Goal: Transaction & Acquisition: Book appointment/travel/reservation

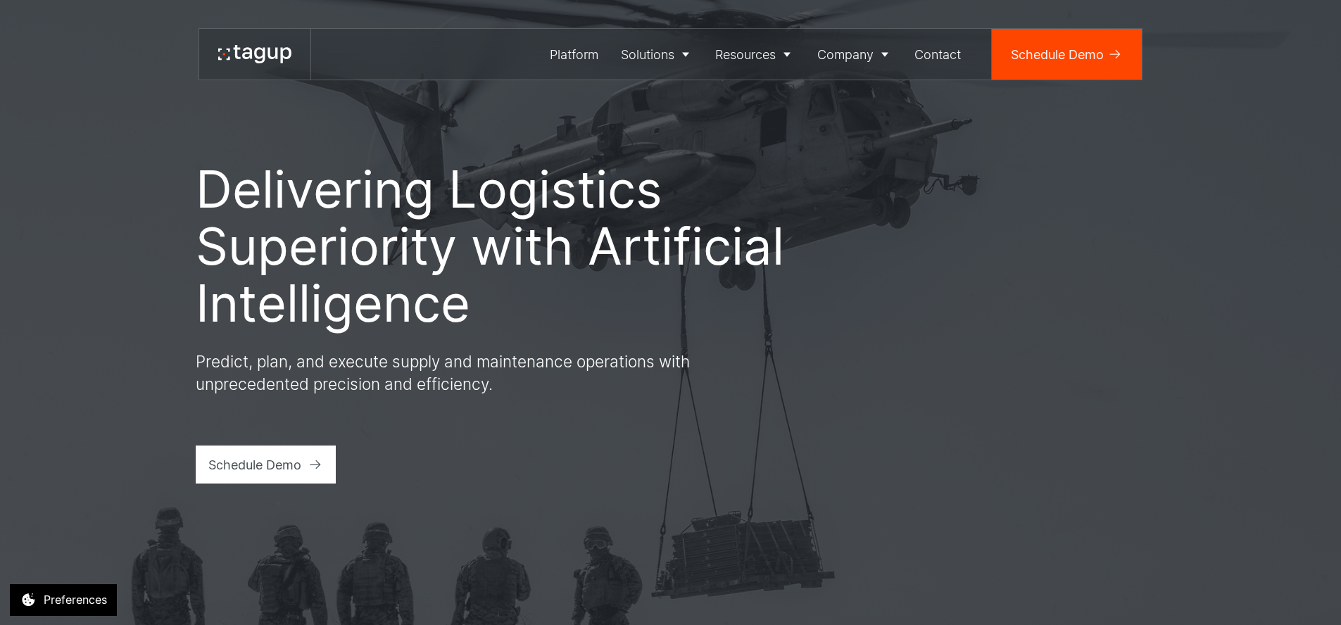
click at [745, 53] on div "Resources" at bounding box center [745, 54] width 61 height 19
click at [766, 103] on div "Resource Library" at bounding box center [764, 102] width 87 height 17
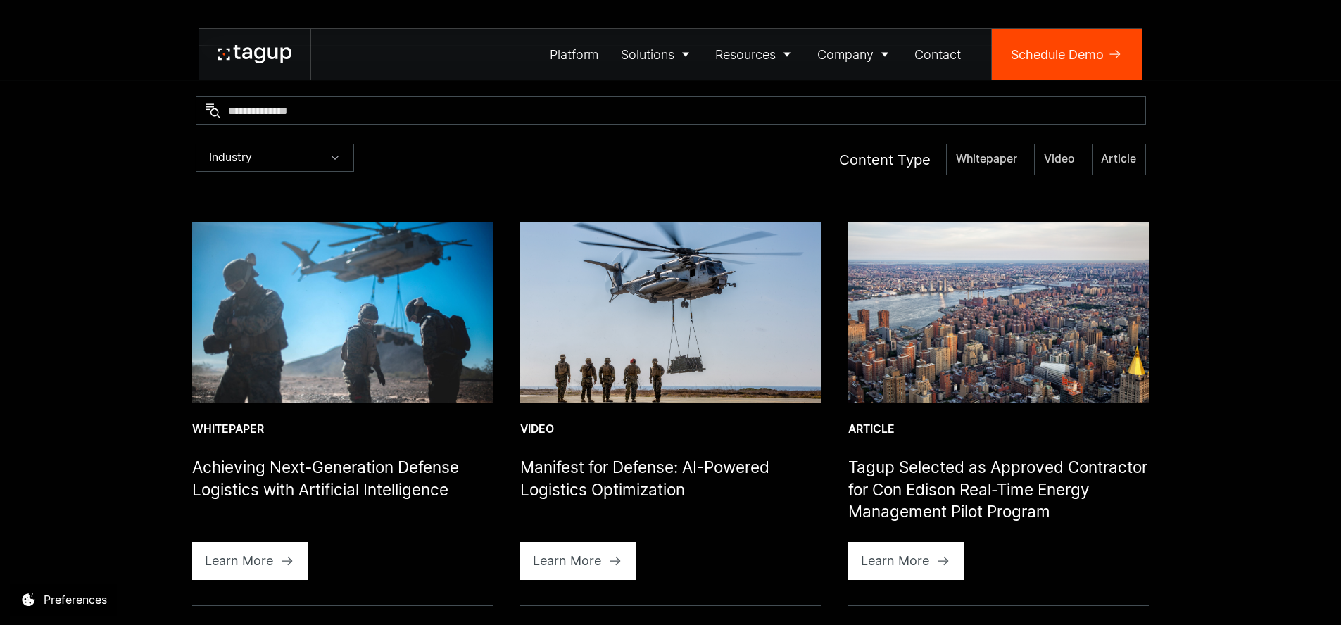
scroll to position [232, 0]
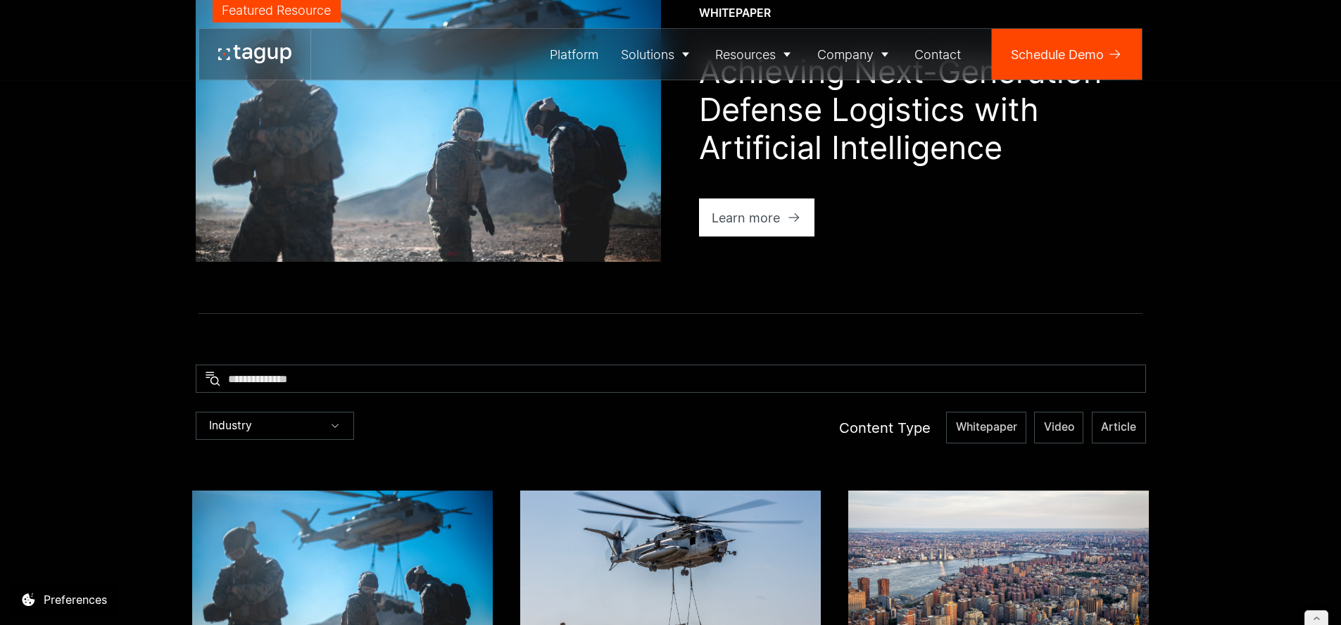
drag, startPoint x: 755, startPoint y: 215, endPoint x: 663, endPoint y: 262, distance: 103.2
click at [755, 215] on div "Learn more" at bounding box center [746, 217] width 68 height 19
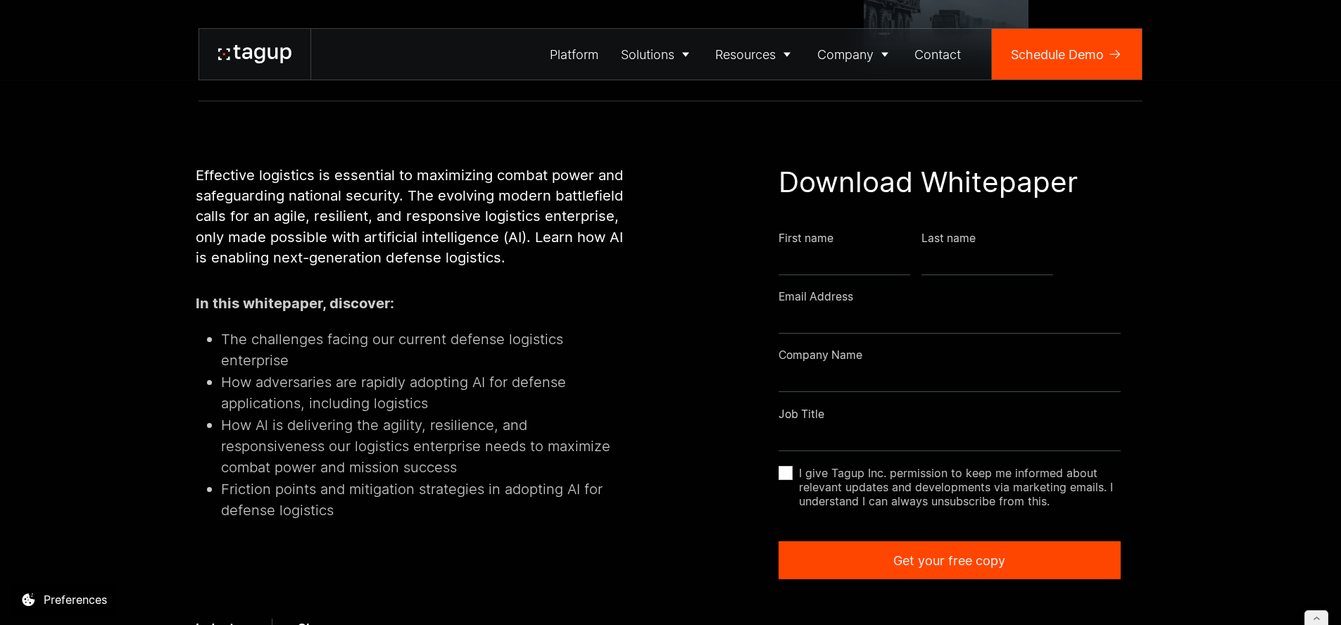
scroll to position [289, 0]
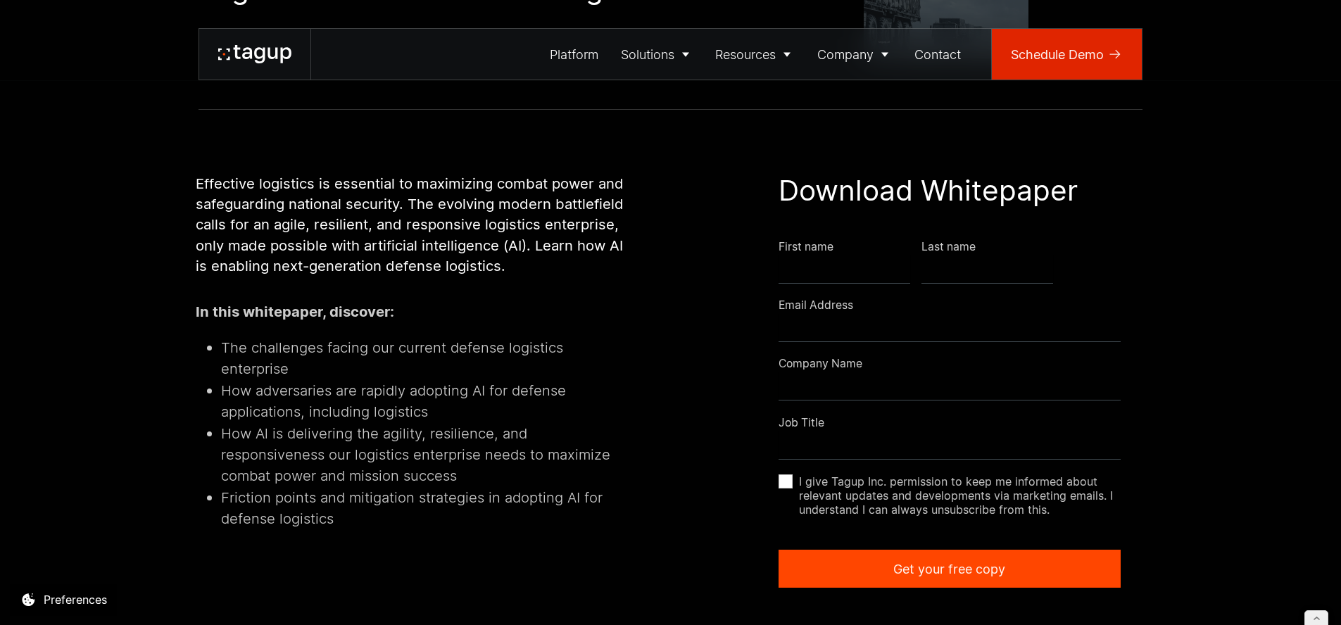
click at [1052, 54] on div "Schedule Demo" at bounding box center [1057, 54] width 93 height 19
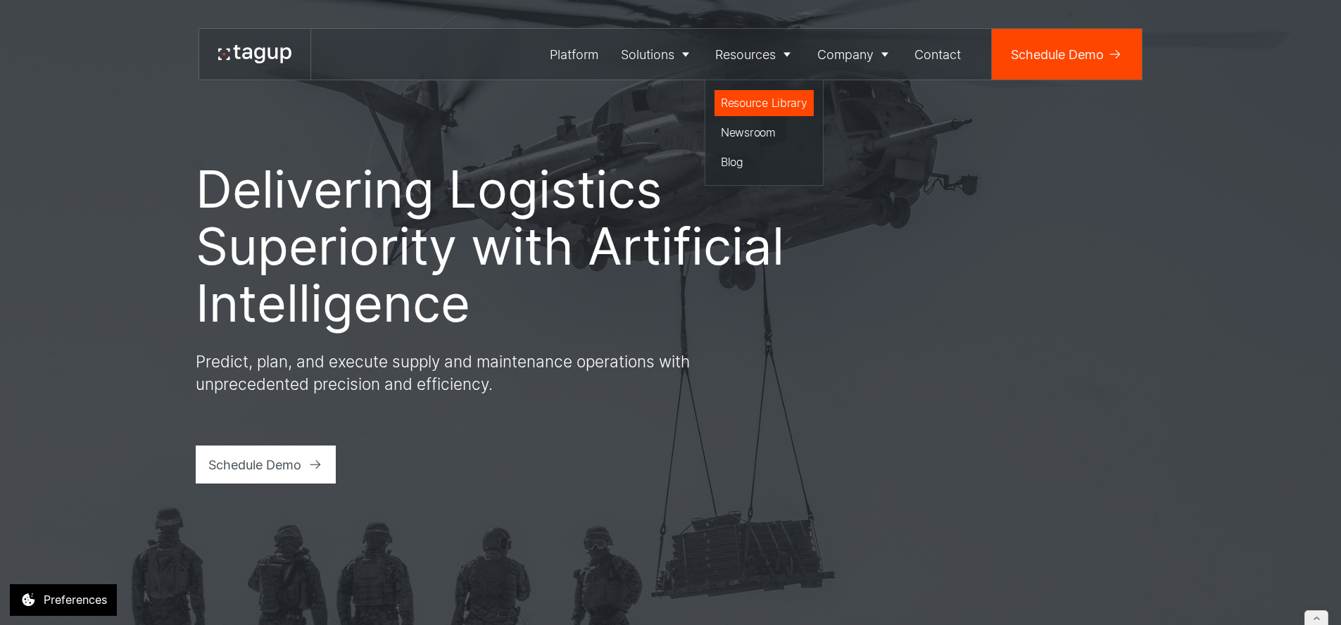
click at [750, 105] on div "Resource Library" at bounding box center [764, 102] width 87 height 17
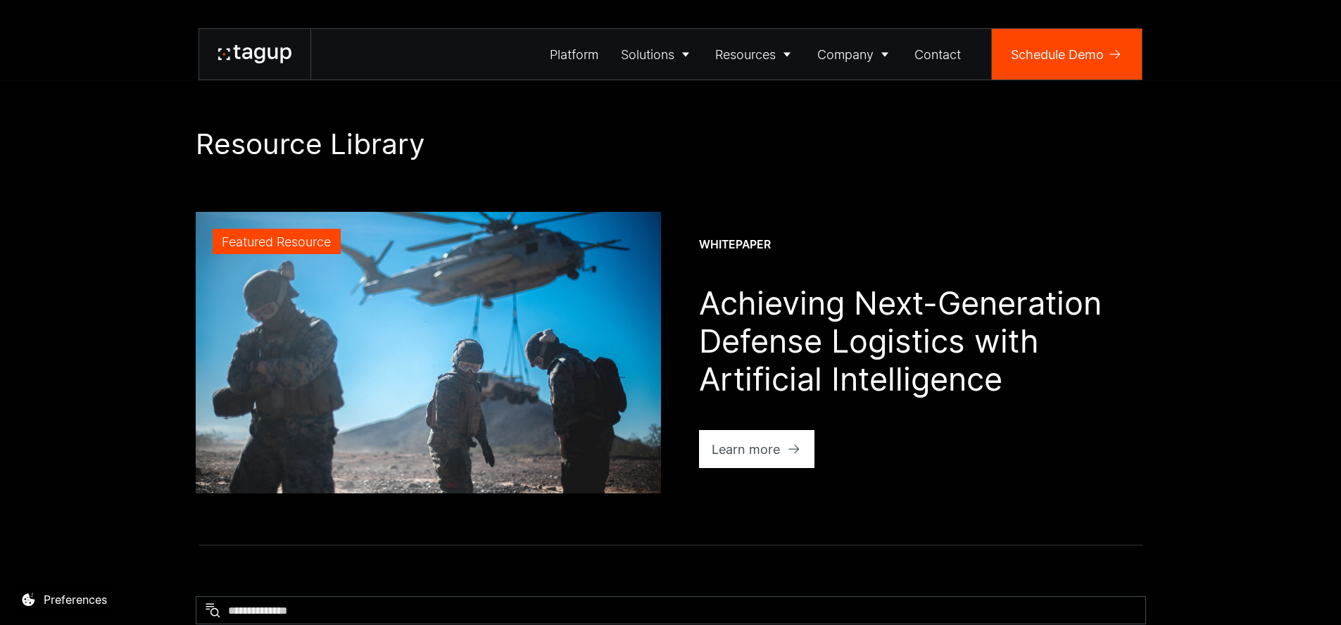
scroll to position [84, 0]
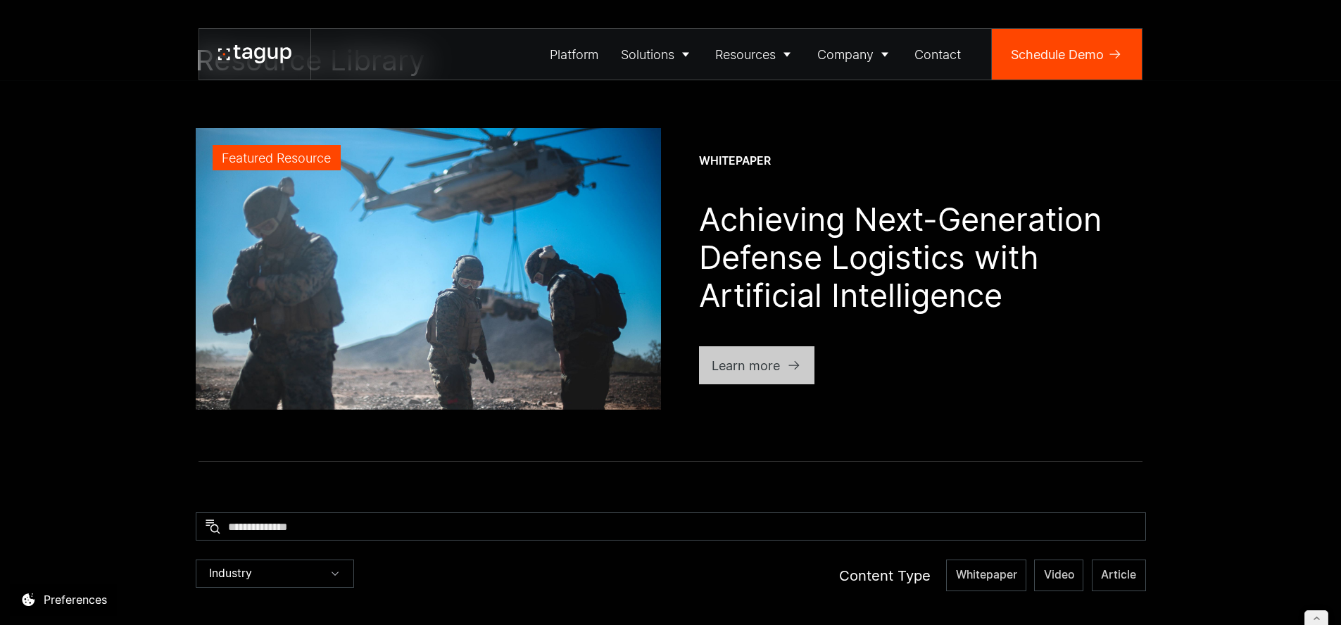
click at [755, 367] on div "Learn more" at bounding box center [746, 365] width 68 height 19
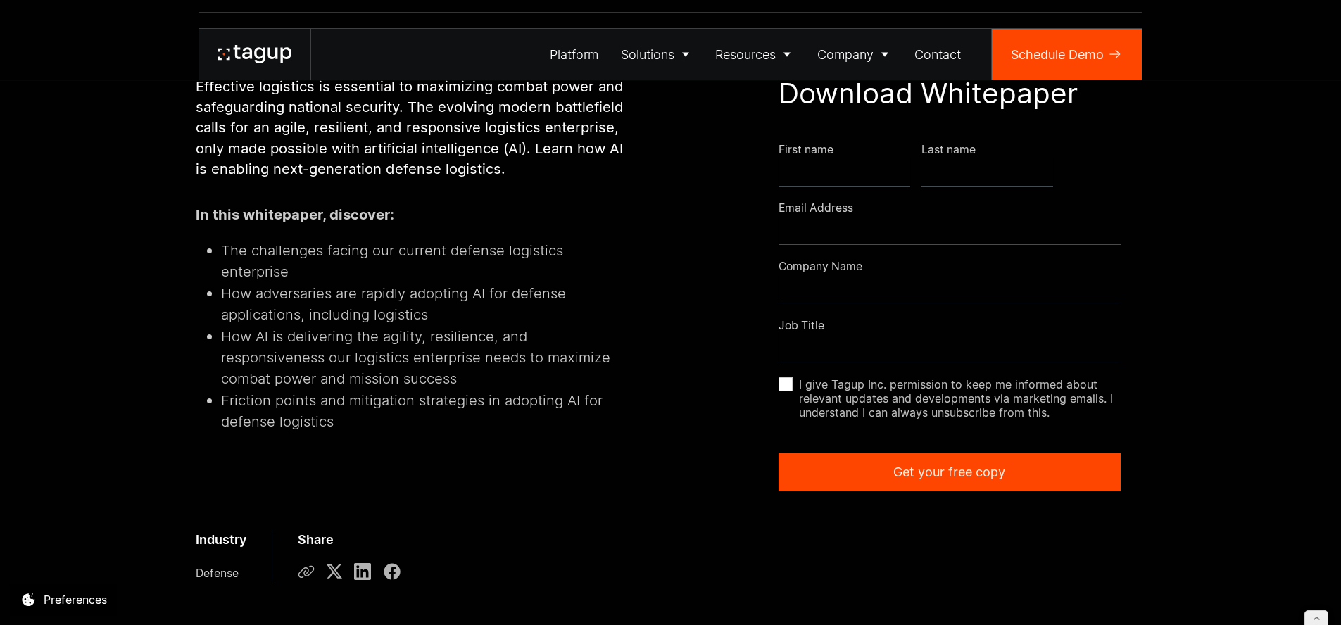
scroll to position [44, 0]
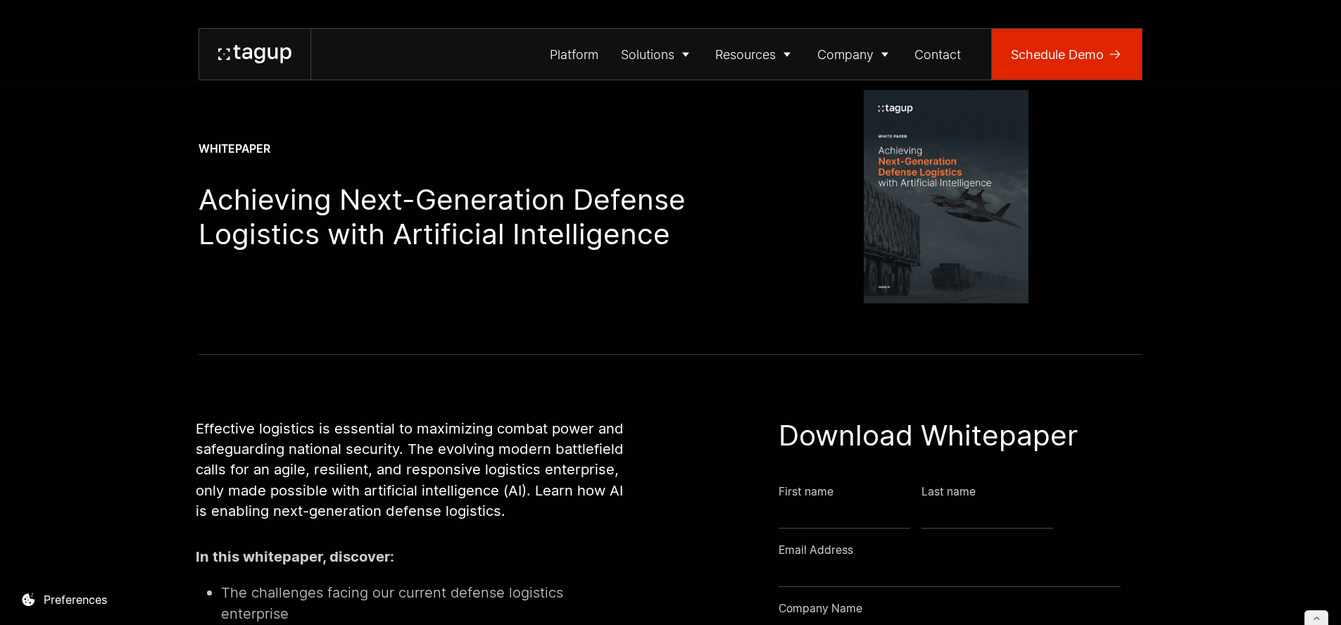
click at [1070, 56] on div "Schedule Demo" at bounding box center [1057, 54] width 93 height 19
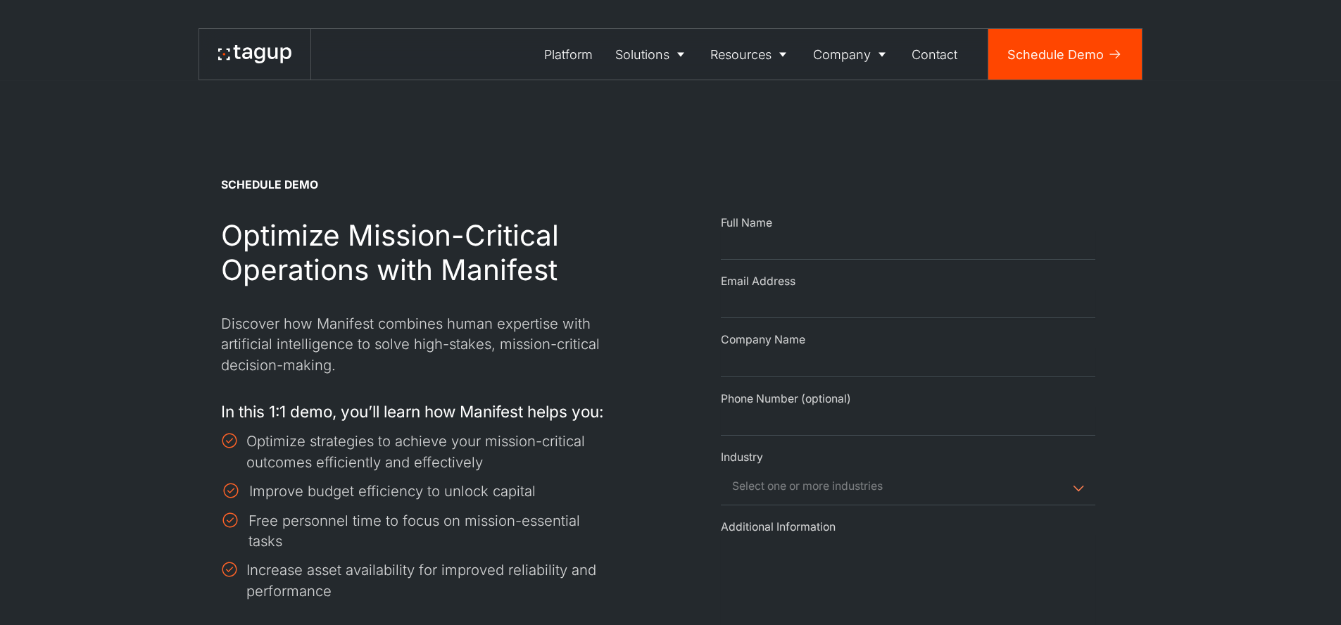
select select "Request Demo Form"
